Goal: Information Seeking & Learning: Find specific fact

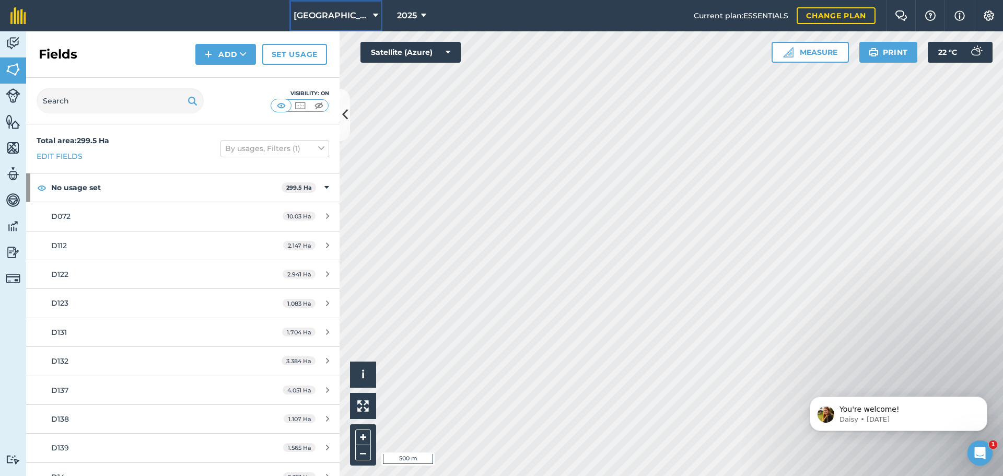
click at [373, 19] on icon at bounding box center [375, 15] width 5 height 13
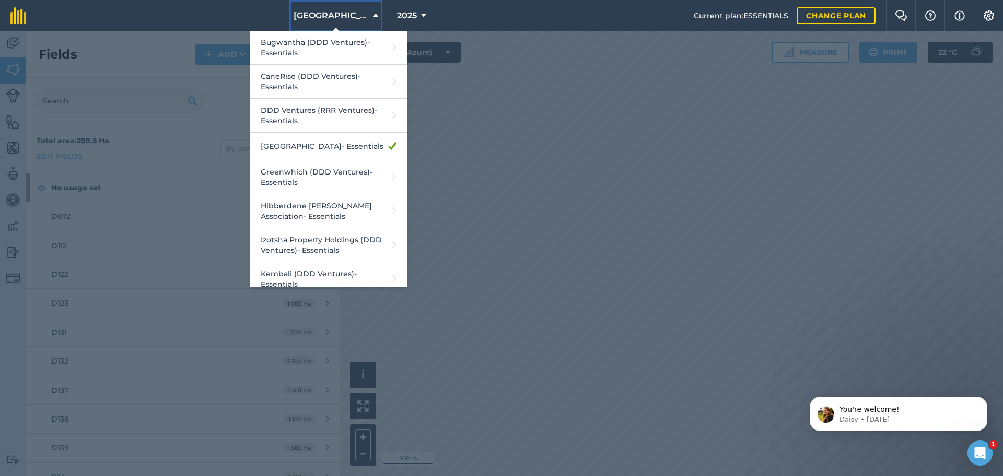
scroll to position [125, 0]
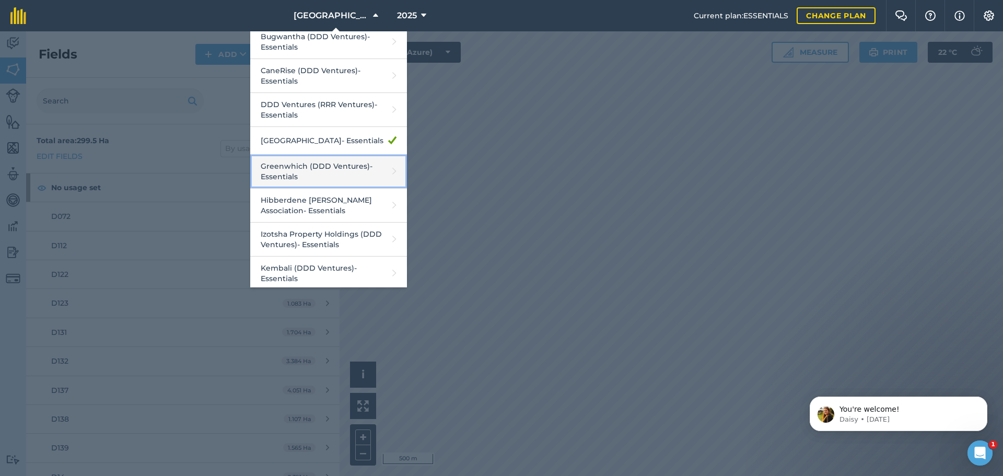
click at [311, 173] on link "Greenwhich (DDD Ventures) - Essentials" at bounding box center [328, 172] width 157 height 34
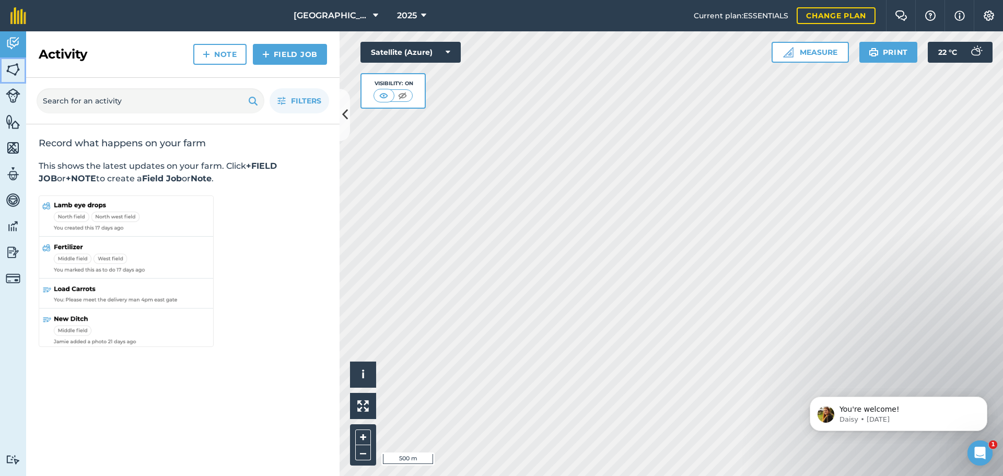
click at [16, 70] on img at bounding box center [13, 70] width 15 height 16
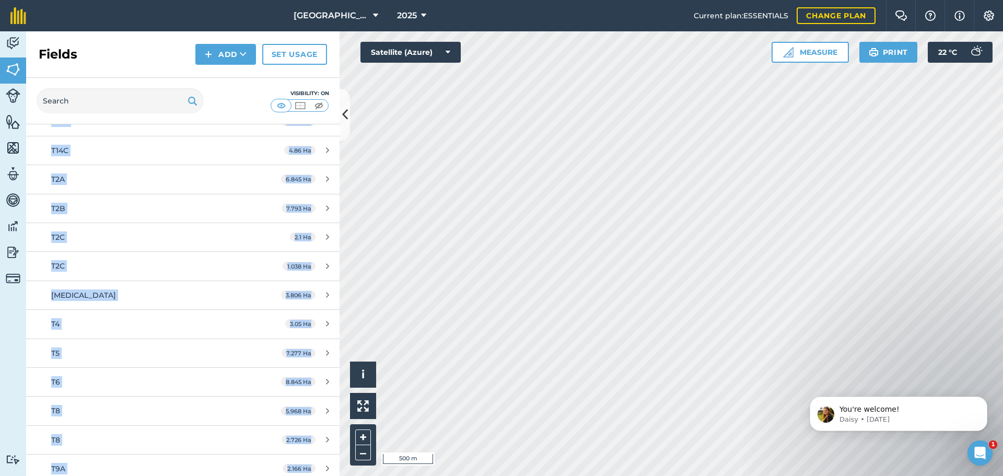
scroll to position [2359, 0]
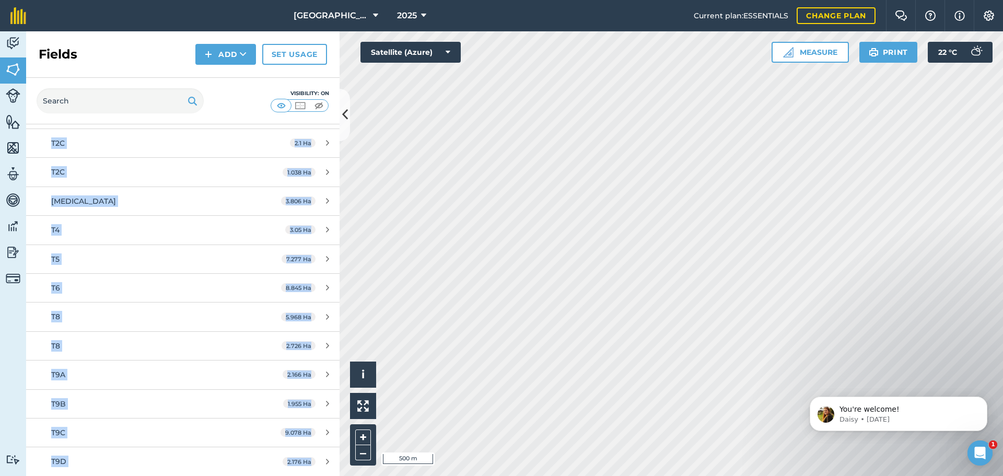
drag, startPoint x: 32, startPoint y: 126, endPoint x: 337, endPoint y: 474, distance: 463.0
click at [337, 474] on div "Total area : 299.5 Ha Edit fields By usages, Filters (1) No usage set 299.5 Ha …" at bounding box center [182, 299] width 313 height 351
copy div "Total area : 299.5 Ha Edit fields By usages, Filters (1) No usage set 299.5 Ha …"
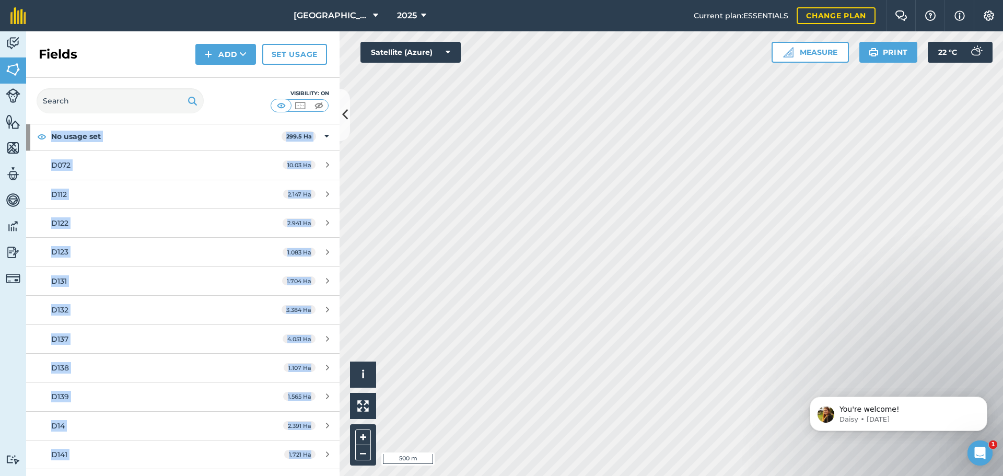
scroll to position [0, 0]
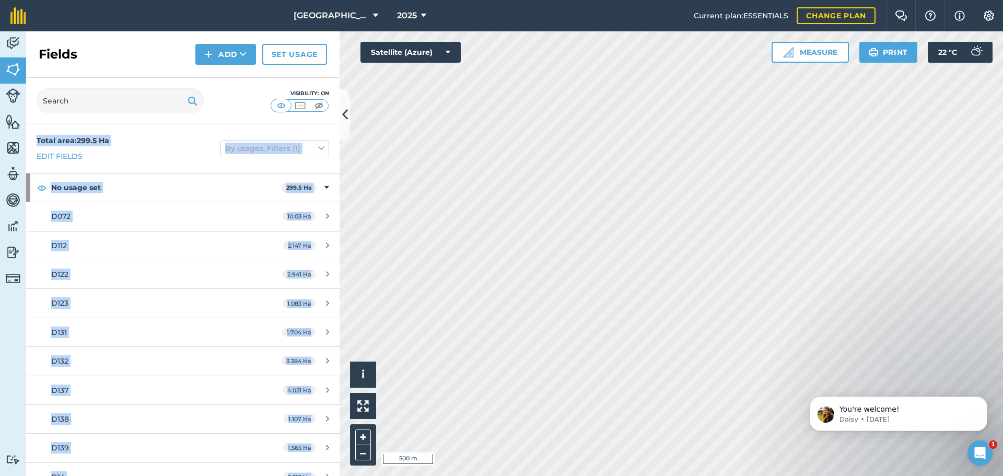
click at [151, 141] on div "Total area : 299.5 Ha Edit fields By usages, Filters (1)" at bounding box center [182, 148] width 313 height 49
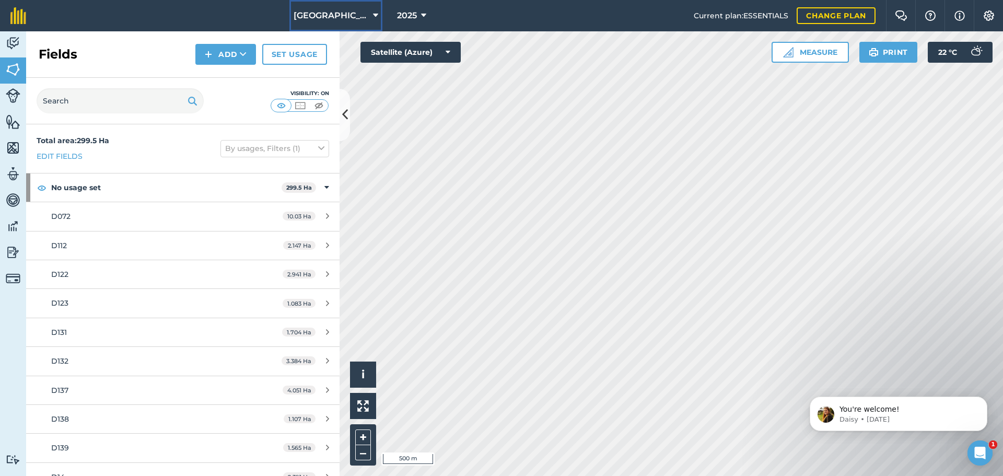
click at [373, 15] on icon at bounding box center [375, 15] width 5 height 13
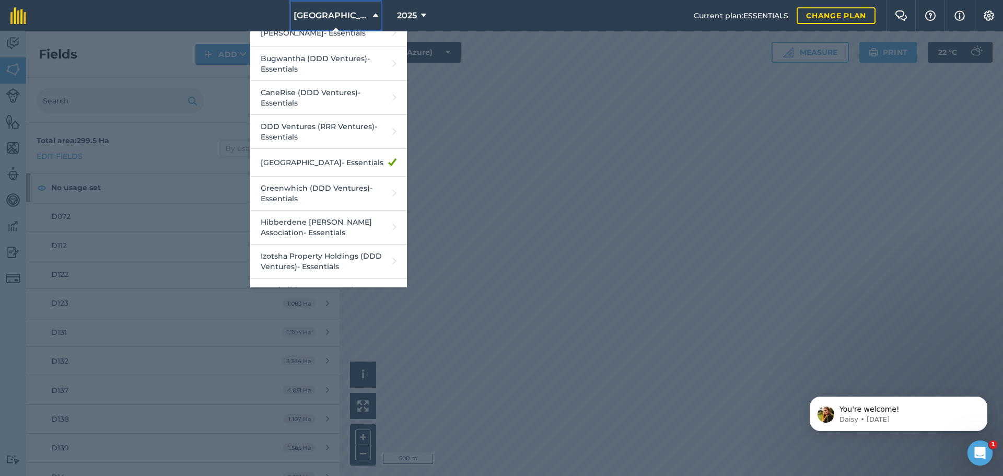
scroll to position [104, 0]
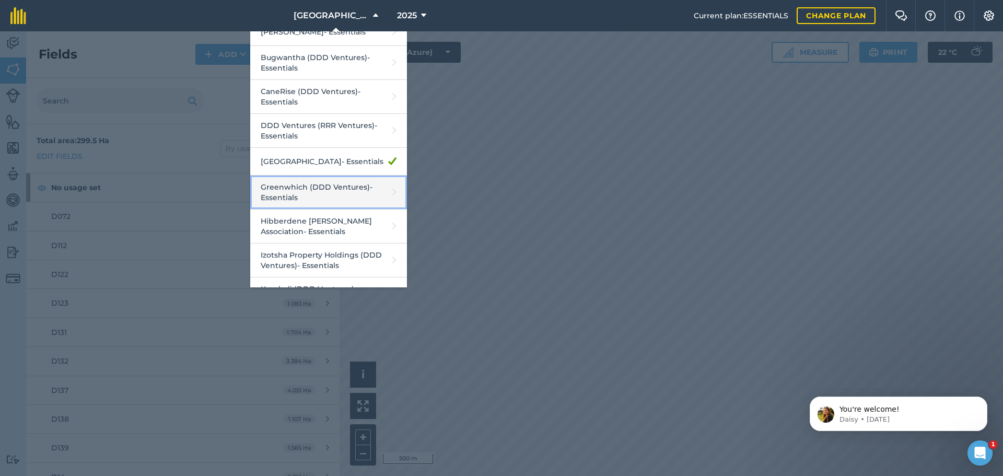
click at [313, 191] on link "Greenwhich (DDD Ventures) - Essentials" at bounding box center [328, 192] width 157 height 34
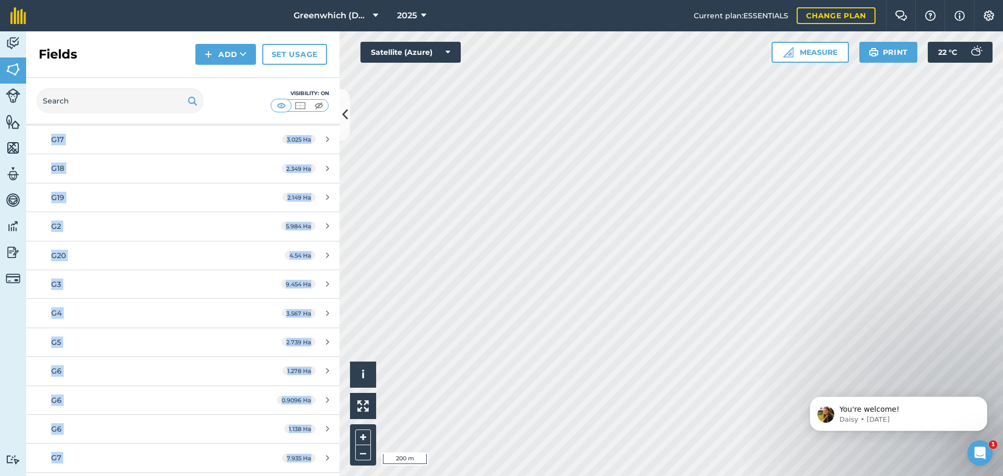
scroll to position [565, 0]
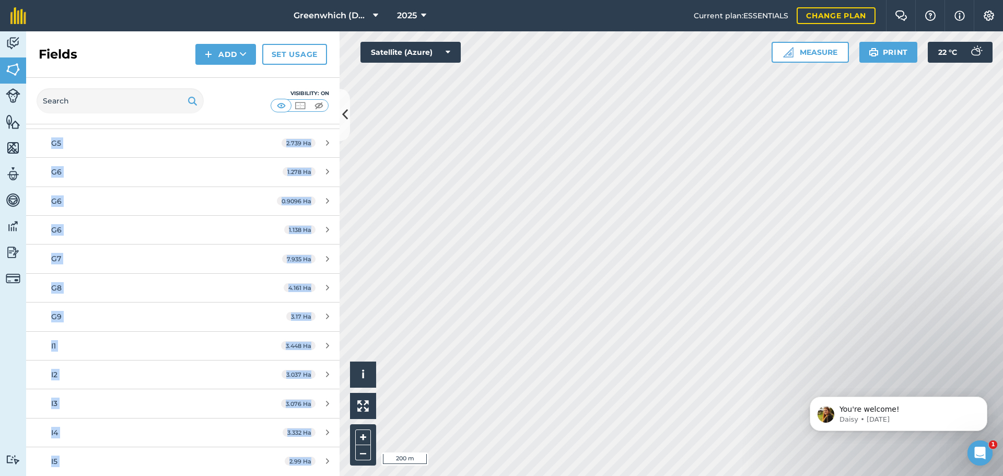
drag, startPoint x: 34, startPoint y: 128, endPoint x: 348, endPoint y: 476, distance: 468.1
click at [348, 475] on html "Greenwhich (DDD Ventures) 2025 Current plan : ESSENTIALS Change plan Farm Chat …" at bounding box center [501, 238] width 1003 height 476
copy div "Total area : 99.92 Ha Edit fields By usages, Filters (1) No usage set 99.92 Ha …"
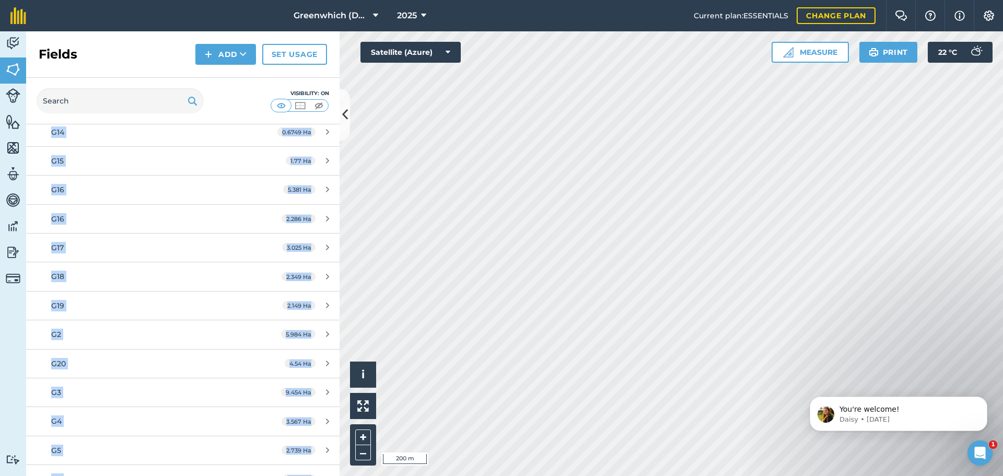
scroll to position [0, 0]
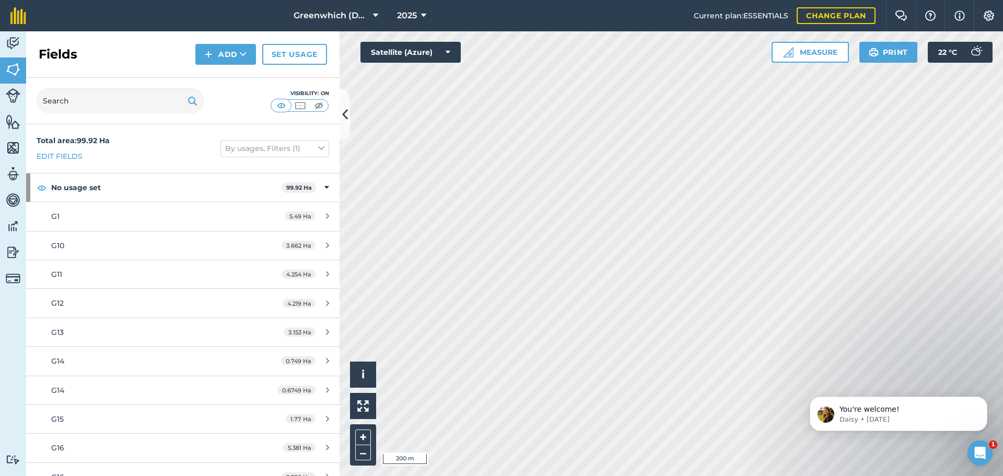
click at [226, 101] on div "Visibility: On" at bounding box center [182, 101] width 313 height 46
click at [375, 14] on icon at bounding box center [375, 15] width 5 height 13
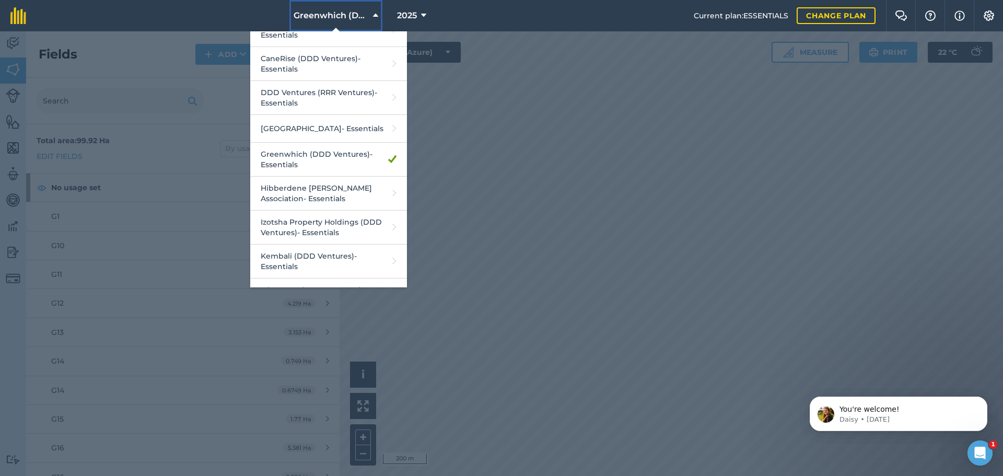
scroll to position [146, 0]
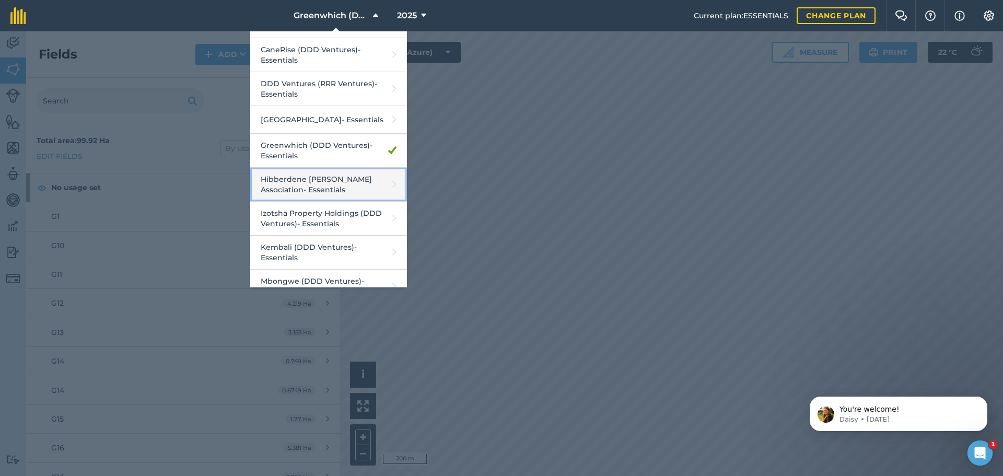
click at [320, 185] on link "Hibberdene [PERSON_NAME] Association - Essentials" at bounding box center [328, 185] width 157 height 34
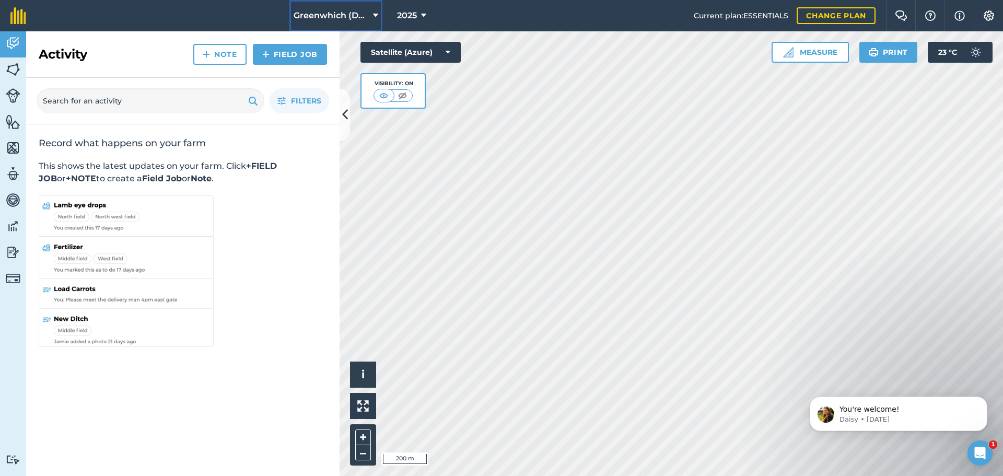
click at [377, 12] on icon at bounding box center [375, 15] width 5 height 13
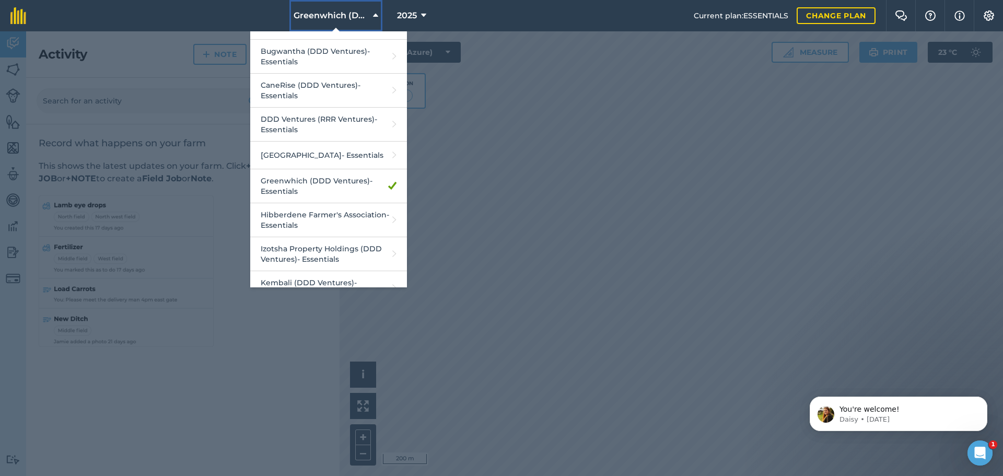
scroll to position [125, 0]
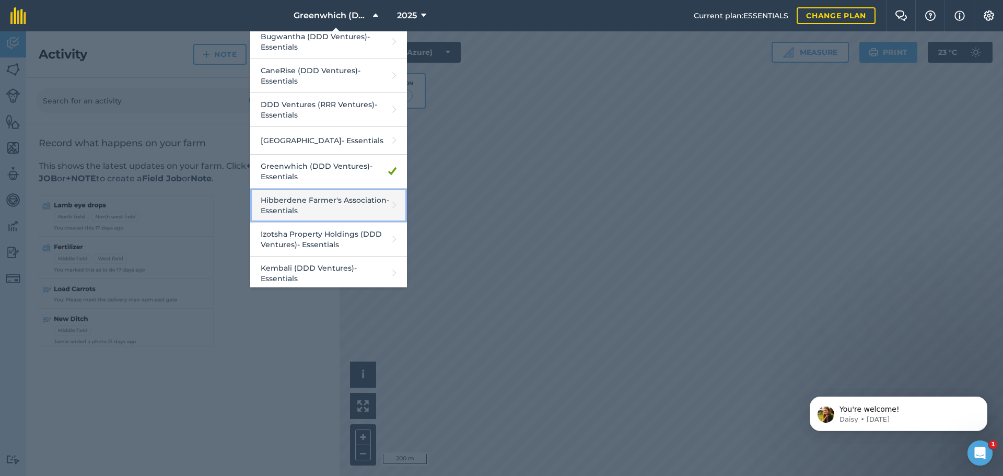
click at [299, 202] on link "Hibberdene [PERSON_NAME] Association - Essentials" at bounding box center [328, 206] width 157 height 34
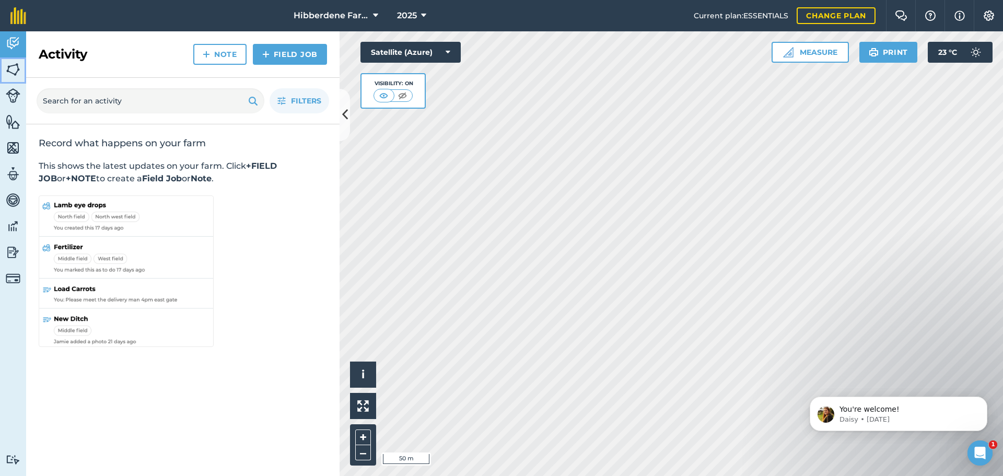
click at [10, 68] on img at bounding box center [13, 70] width 15 height 16
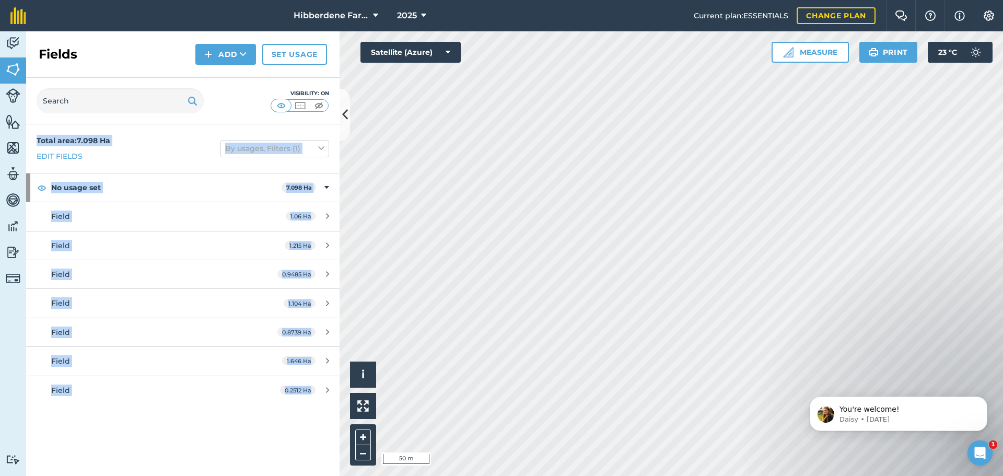
drag, startPoint x: 34, startPoint y: 134, endPoint x: 322, endPoint y: 391, distance: 385.8
click at [322, 391] on div "Total area : 7.098 Ha Edit fields By usages, Filters (1) No usage set 7.098 Ha …" at bounding box center [182, 299] width 313 height 351
copy div "Total area : 7.098 Ha Edit fields By usages, Filters (1) No usage set 7.098 Ha …"
click at [378, 15] on button "Hibberdene Farmer's Association" at bounding box center [335, 15] width 93 height 31
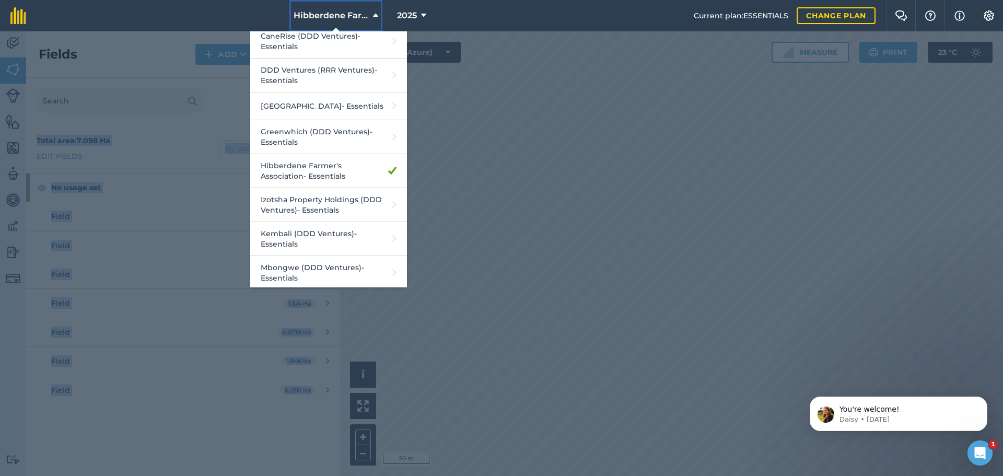
scroll to position [167, 0]
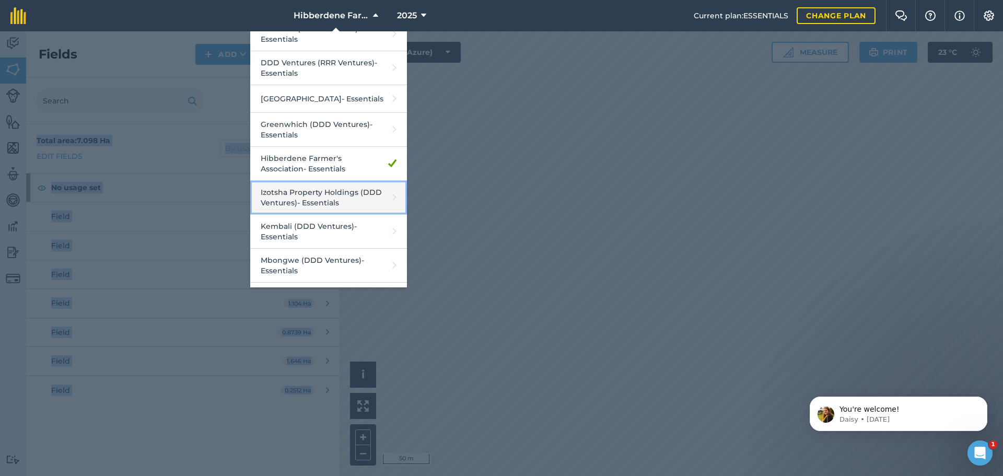
click at [302, 191] on link "Izotsha Property Holdings (DDD Ventures) - Essentials" at bounding box center [328, 198] width 157 height 34
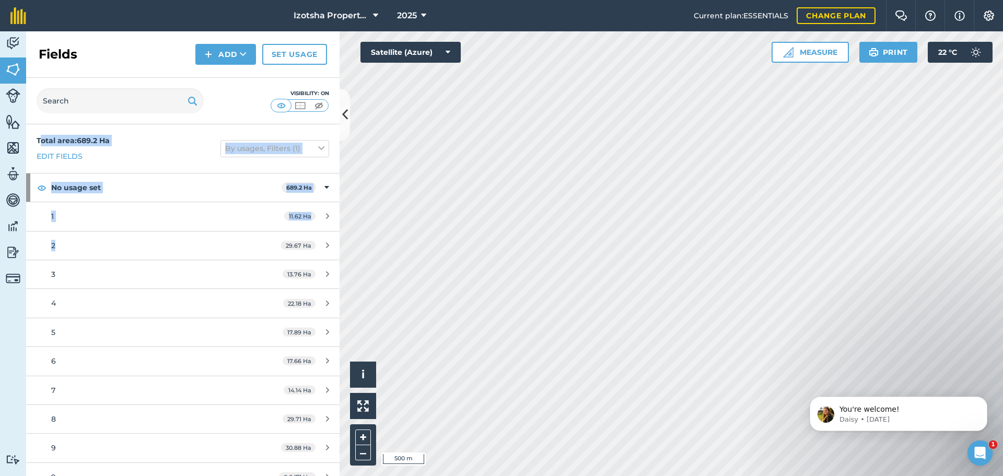
drag, startPoint x: 39, startPoint y: 128, endPoint x: 251, endPoint y: 245, distance: 242.4
click at [251, 245] on div "Total area : 689.2 Ha Edit fields By usages, Filters (1) No usage set 689.2 Ha …" at bounding box center [182, 299] width 313 height 351
click at [34, 128] on div "Total area : 689.2 Ha Edit fields By usages, Filters (1)" at bounding box center [182, 148] width 313 height 49
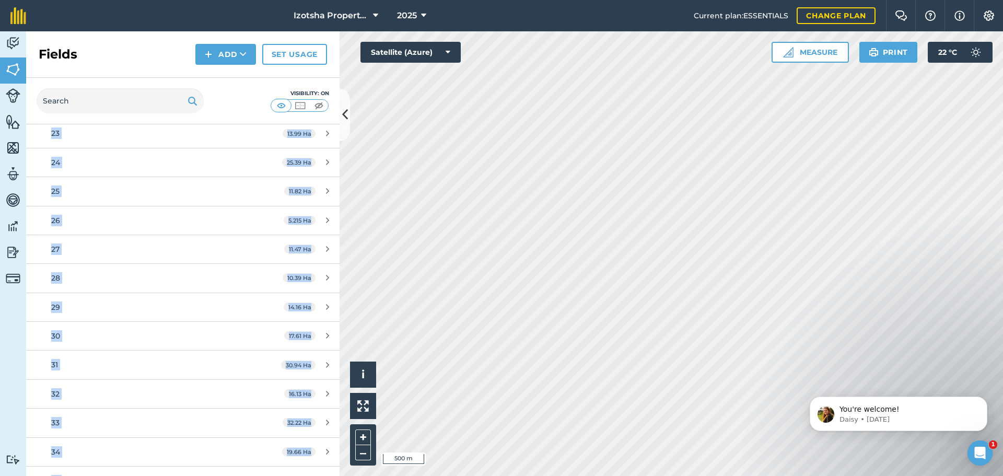
scroll to position [999, 0]
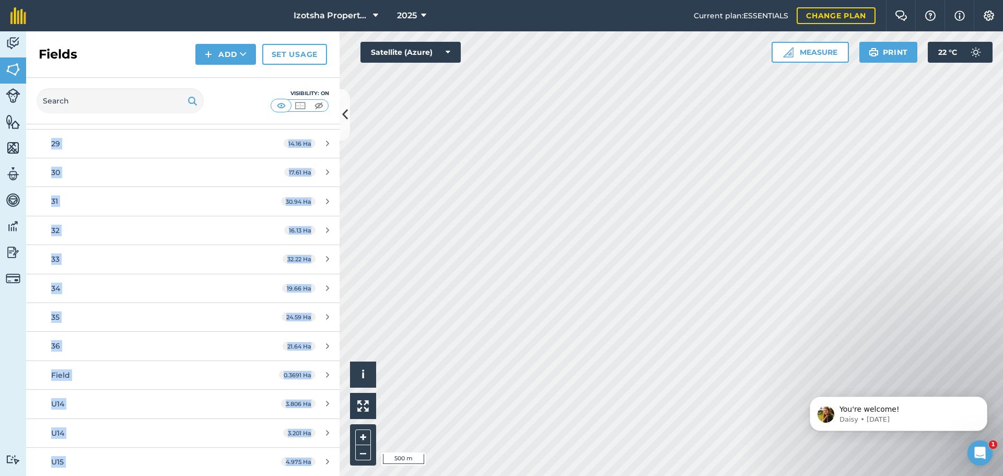
drag, startPoint x: 29, startPoint y: 128, endPoint x: 334, endPoint y: 472, distance: 459.5
click at [334, 472] on div "Total area : 689.2 Ha Edit fields By usages, Filters (1) No usage set 689.2 Ha …" at bounding box center [182, 299] width 313 height 351
copy div "Total area : 689.2 Ha Edit fields By usages, Filters (1) No usage set 689.2 Ha …"
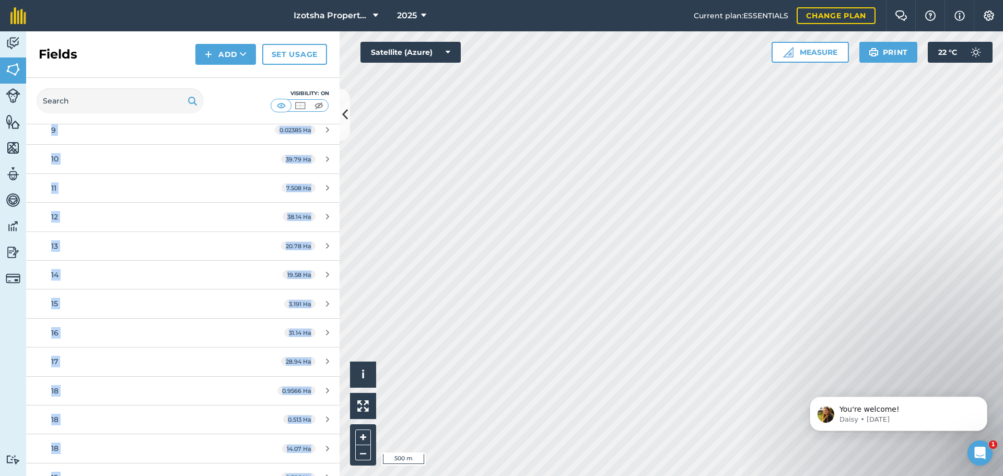
scroll to position [380, 0]
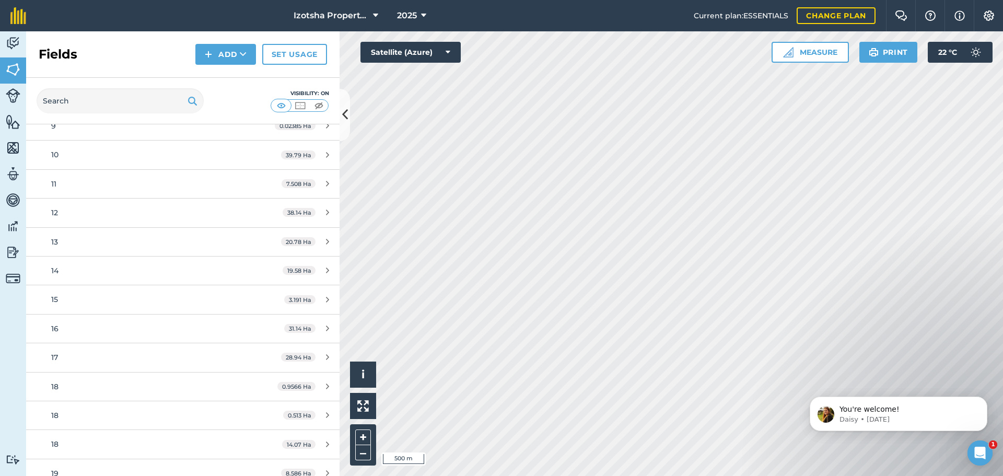
click at [236, 91] on div "Visibility: On" at bounding box center [182, 101] width 313 height 46
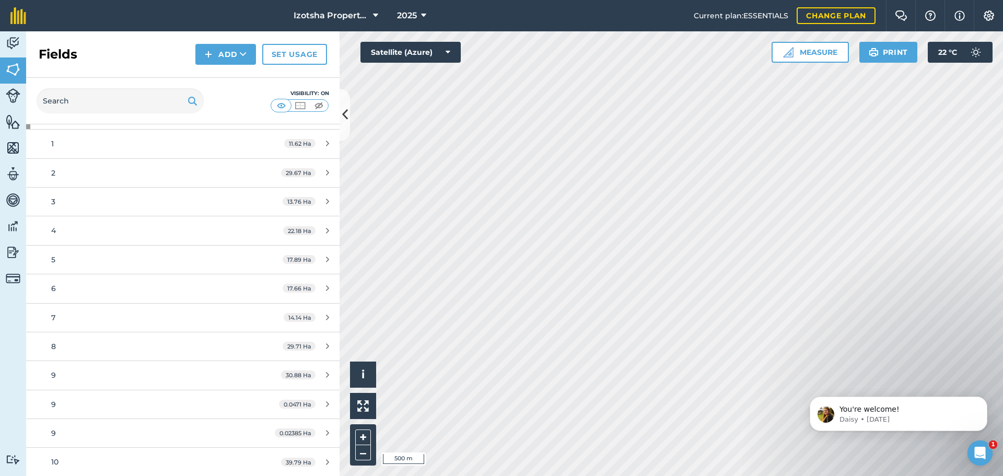
scroll to position [1, 0]
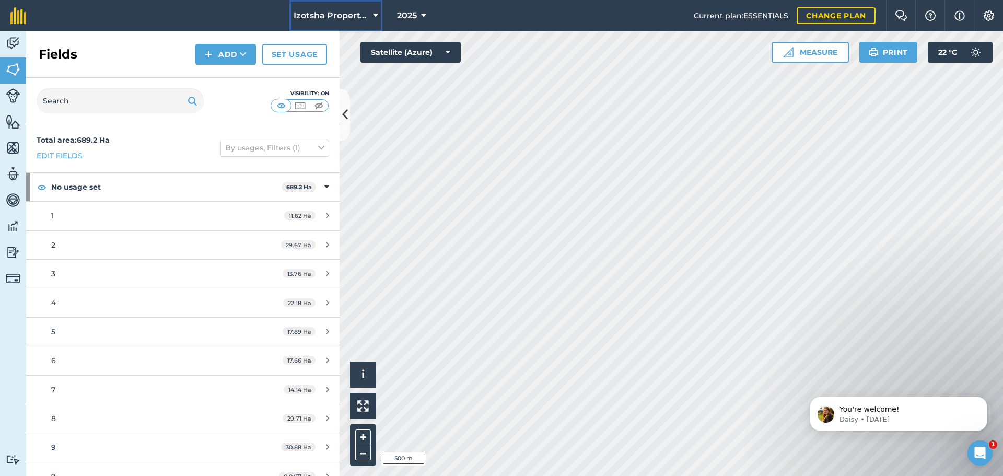
click at [373, 14] on icon at bounding box center [375, 15] width 5 height 13
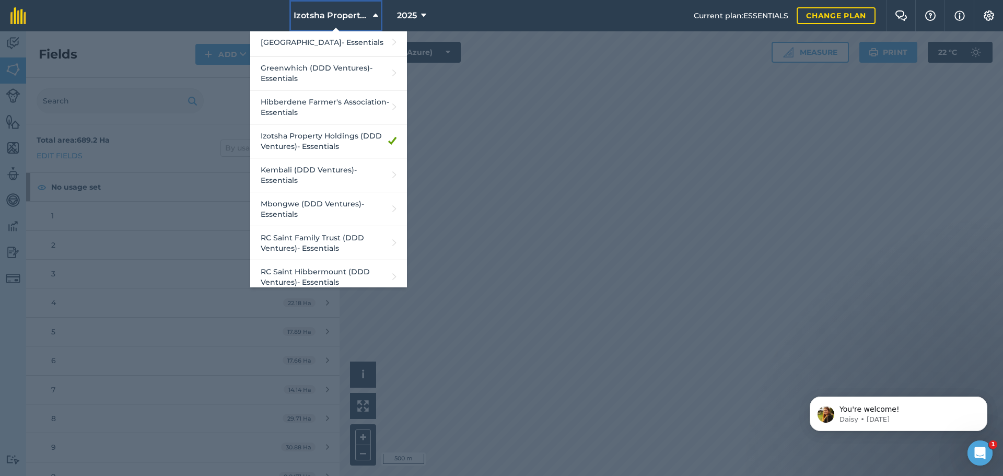
scroll to position [230, 0]
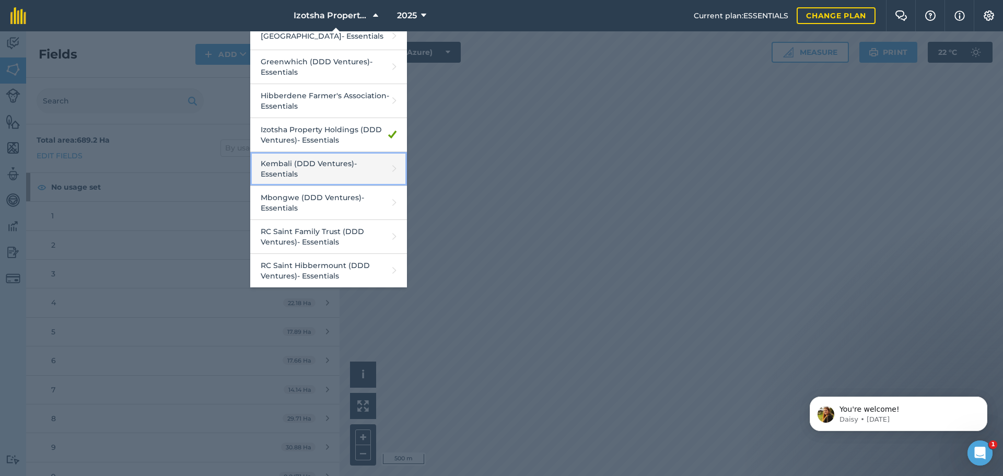
click at [322, 164] on link "Kembali (DDD Ventures) - Essentials" at bounding box center [328, 169] width 157 height 34
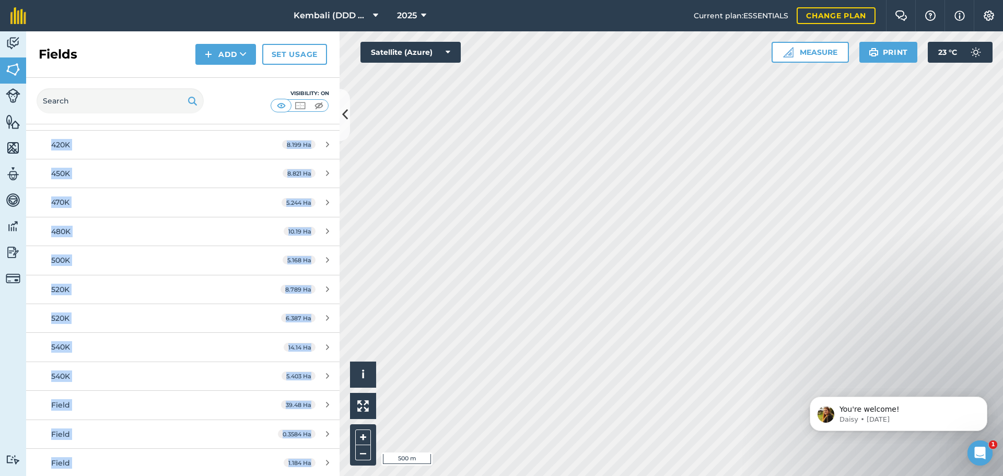
scroll to position [652, 0]
drag, startPoint x: 33, startPoint y: 128, endPoint x: 313, endPoint y: 500, distance: 465.4
click at [313, 475] on html "Kembali (DDD Ventures) 2025 Current plan : ESSENTIALS Change plan Farm Chat Hel…" at bounding box center [501, 238] width 1003 height 476
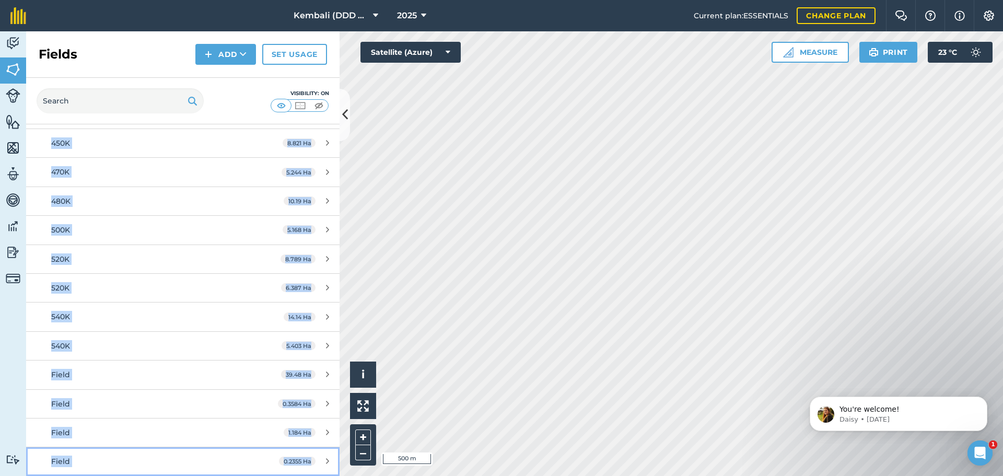
copy div "Total area : 388.2 Ha Edit fields By usages, Filters (1) No usage set 388.2 Ha …"
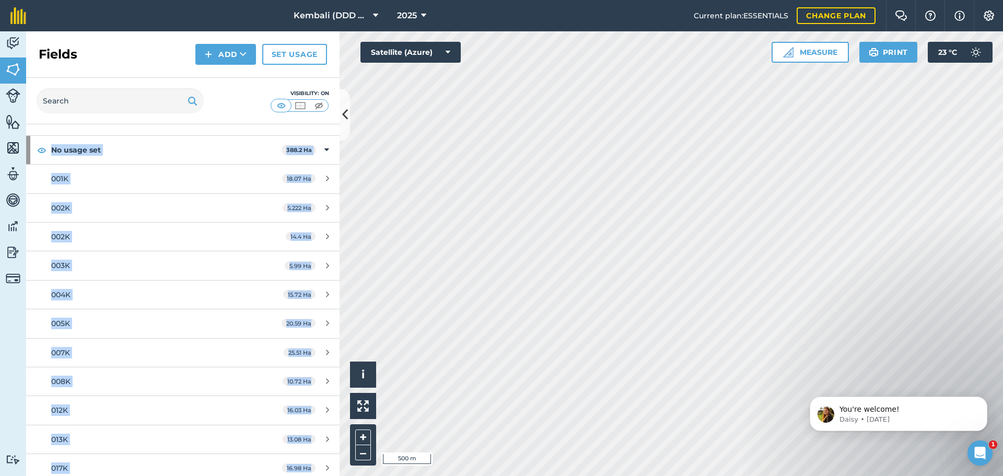
scroll to position [0, 0]
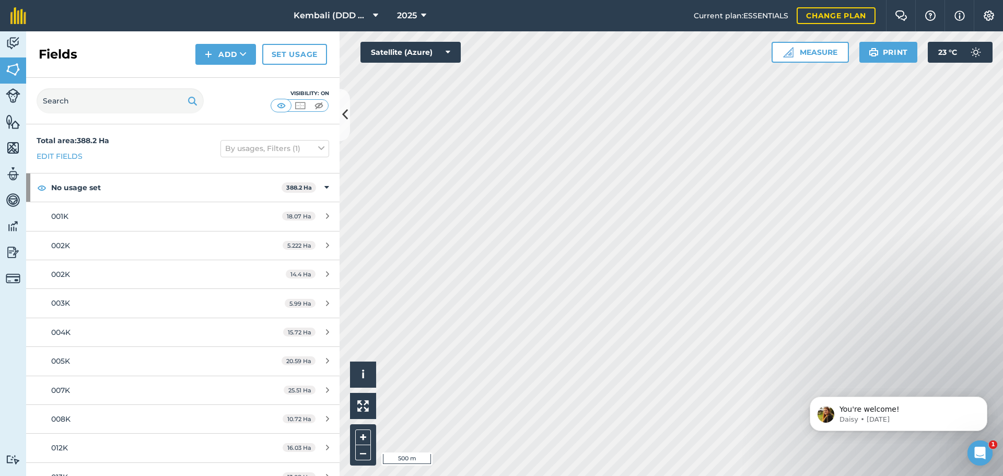
click at [215, 114] on div "Visibility: On" at bounding box center [182, 101] width 313 height 46
click at [374, 14] on icon at bounding box center [375, 15] width 5 height 13
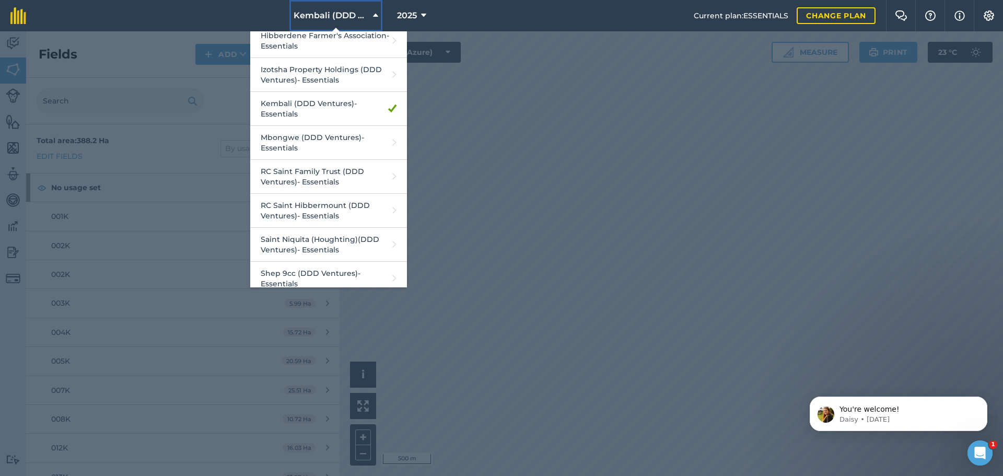
scroll to position [291, 0]
click at [312, 143] on link "Mbongwe (DDD Ventures) - Essentials" at bounding box center [328, 142] width 157 height 34
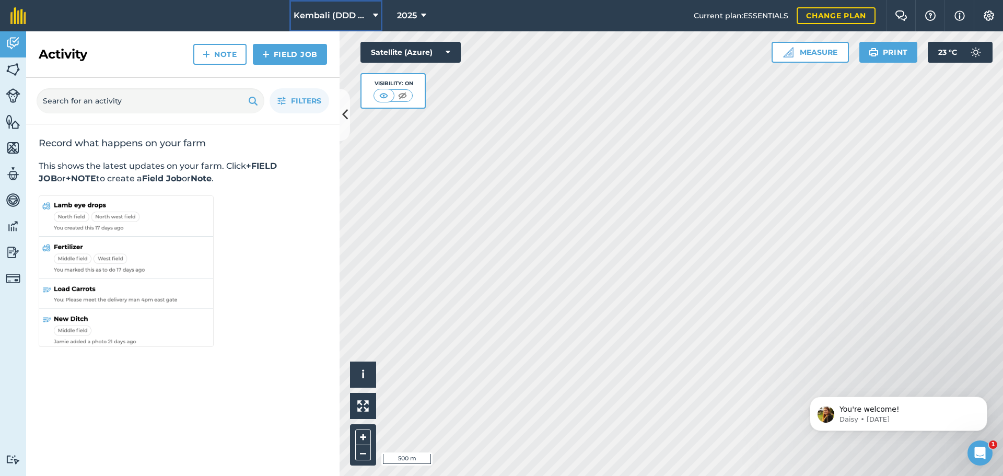
click at [374, 14] on icon at bounding box center [375, 15] width 5 height 13
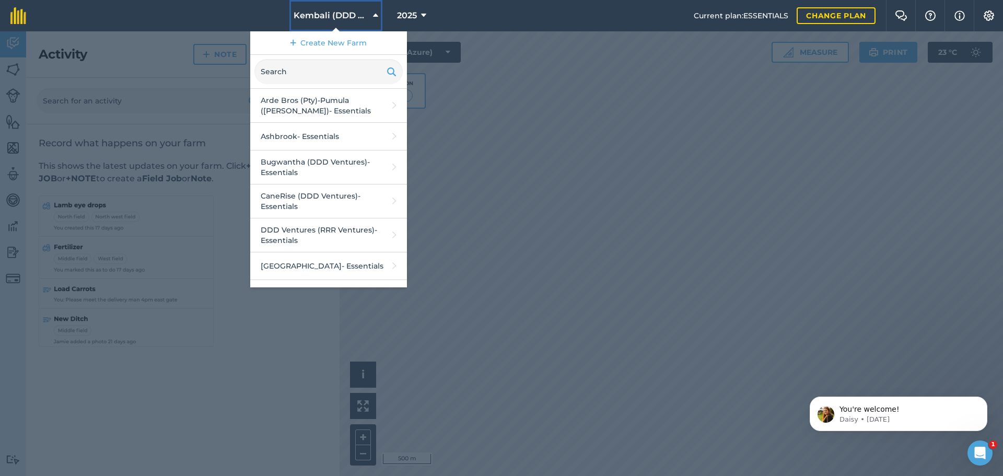
scroll to position [224, 0]
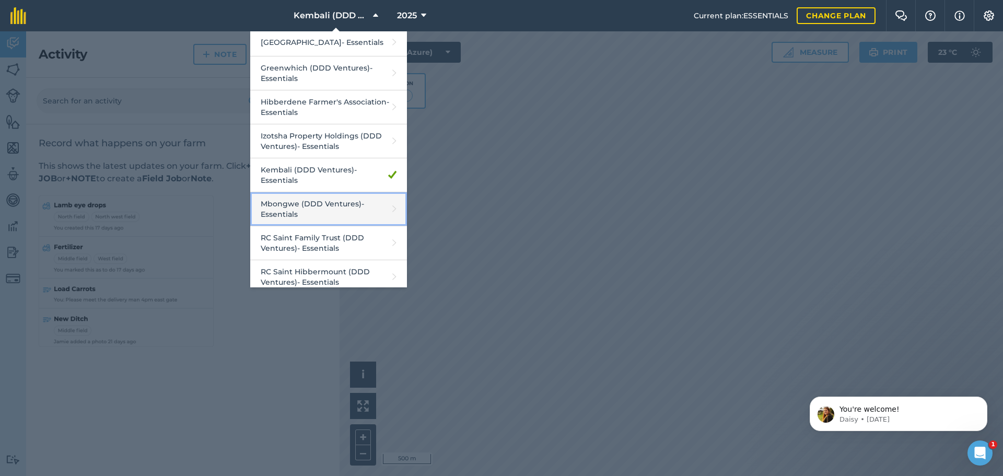
click at [301, 205] on link "Mbongwe (DDD Ventures) - Essentials" at bounding box center [328, 209] width 157 height 34
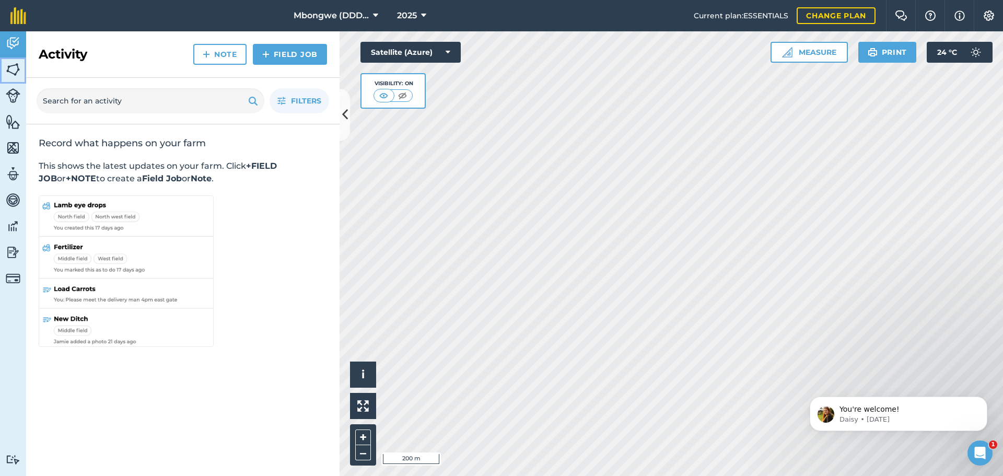
click at [18, 67] on img at bounding box center [13, 70] width 15 height 16
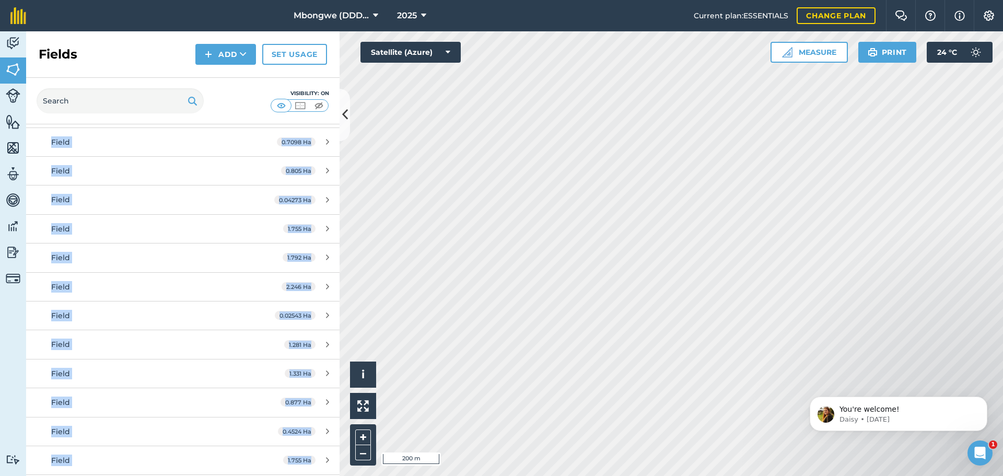
scroll to position [1838, 0]
drag, startPoint x: 31, startPoint y: 137, endPoint x: 369, endPoint y: 500, distance: 496.3
click at [369, 475] on html "Mbongwe (DDD Ventures) 2025 Current plan : ESSENTIALS Change plan Farm Chat Hel…" at bounding box center [501, 238] width 1003 height 476
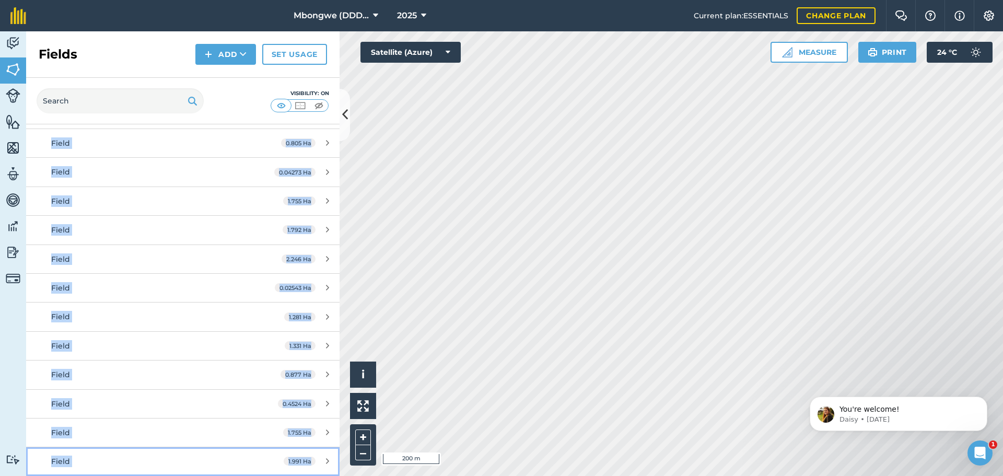
copy body "Total area : 64.96 Ha Edit fields By usages, Filters (1) No usage set 64.96 Ha …"
